Goal: Find specific page/section: Find specific page/section

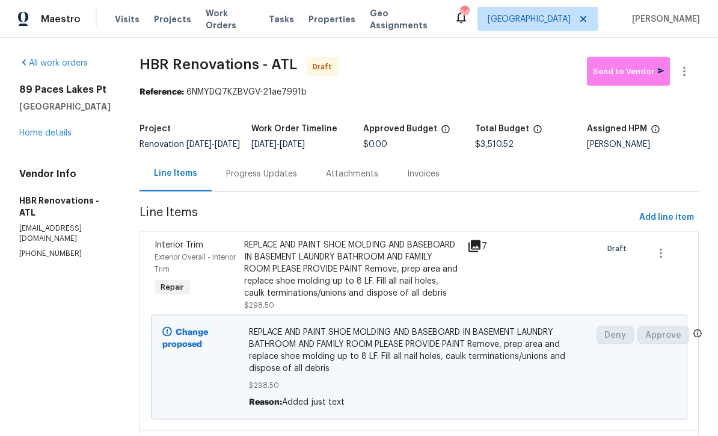
click at [41, 130] on link "Home details" at bounding box center [45, 133] width 52 height 8
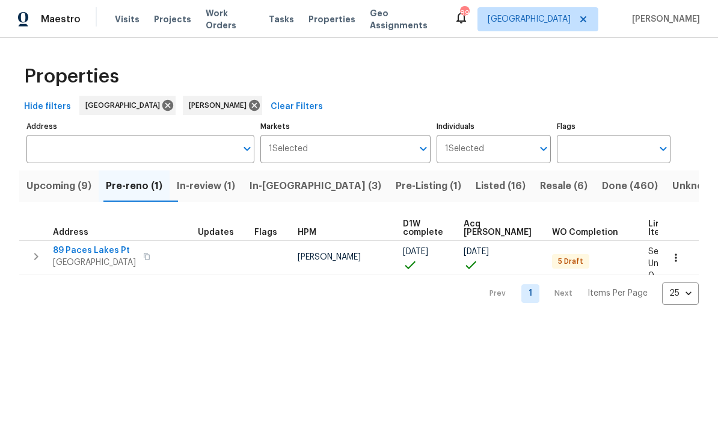
click at [476, 184] on span "Listed (16)" at bounding box center [501, 185] width 50 height 17
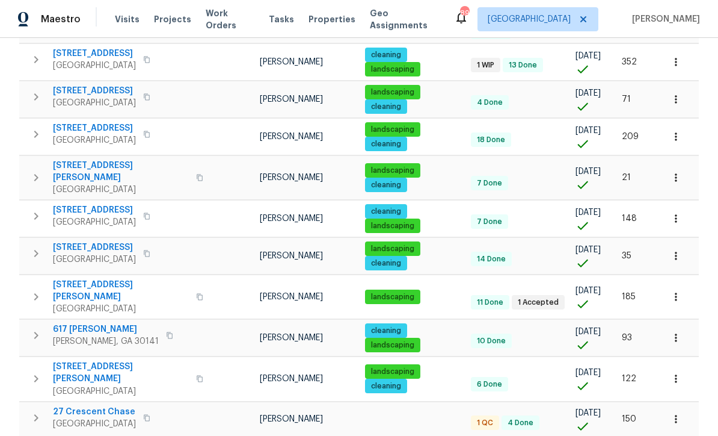
scroll to position [278, 0]
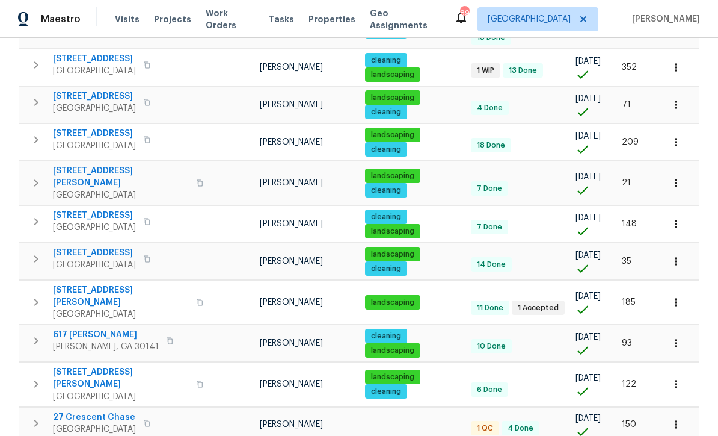
click at [682, 136] on icon "button" at bounding box center [676, 142] width 12 height 12
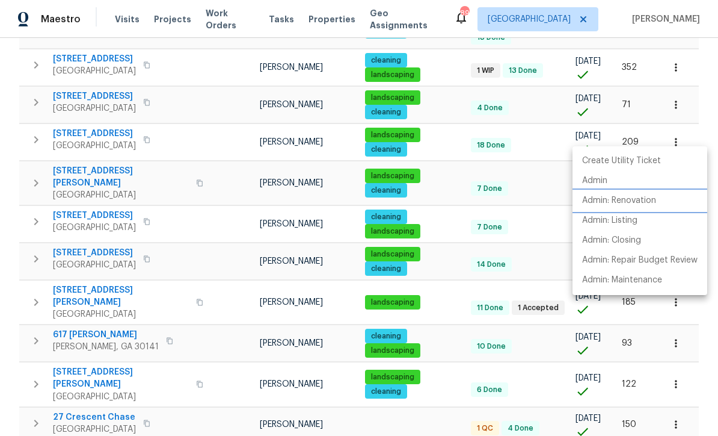
click at [624, 200] on p "Admin: Renovation" at bounding box center [619, 200] width 74 height 13
